Goal: Transaction & Acquisition: Purchase product/service

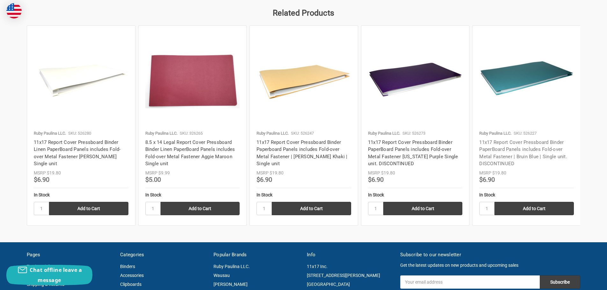
scroll to position [732, 0]
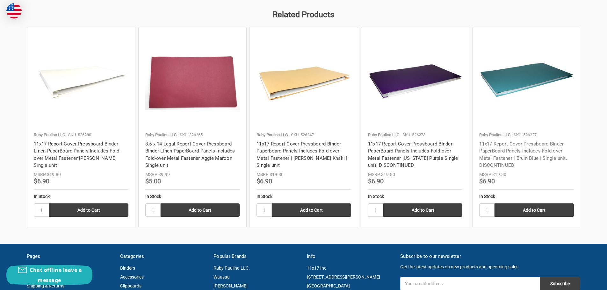
click at [507, 152] on link "11x17 Report Cover Pressboard Binder PaperBoard Panels includes Fold-over Metal…" at bounding box center [523, 154] width 88 height 27
